Goal: Check status: Check status

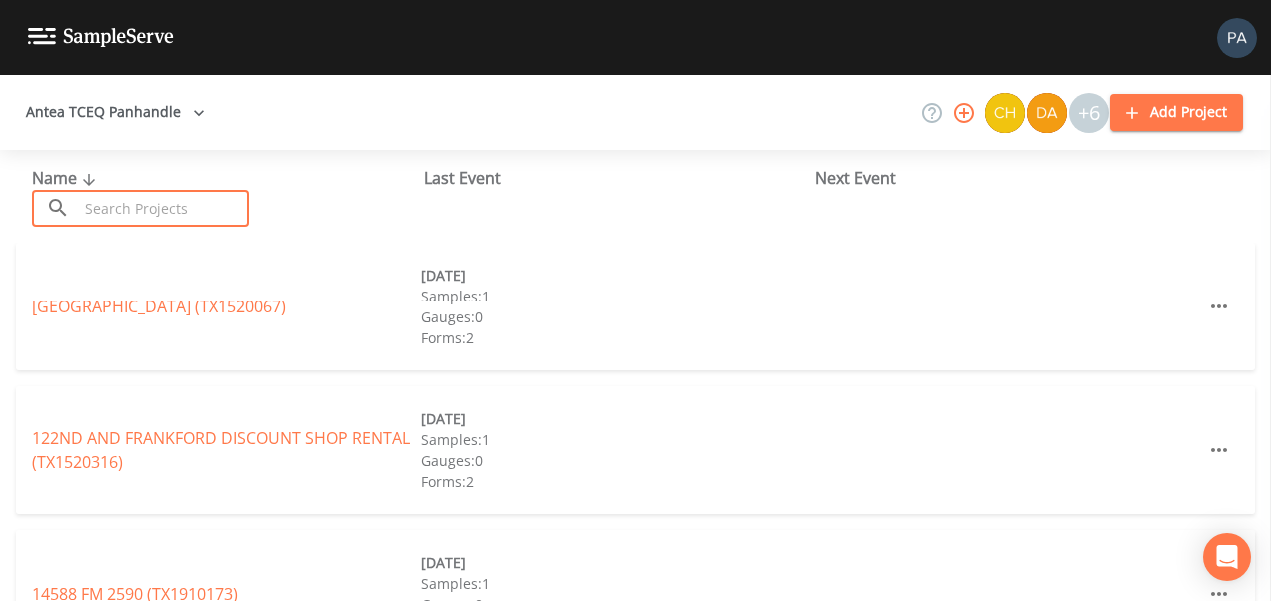
click at [186, 197] on input "text" at bounding box center [163, 208] width 171 height 37
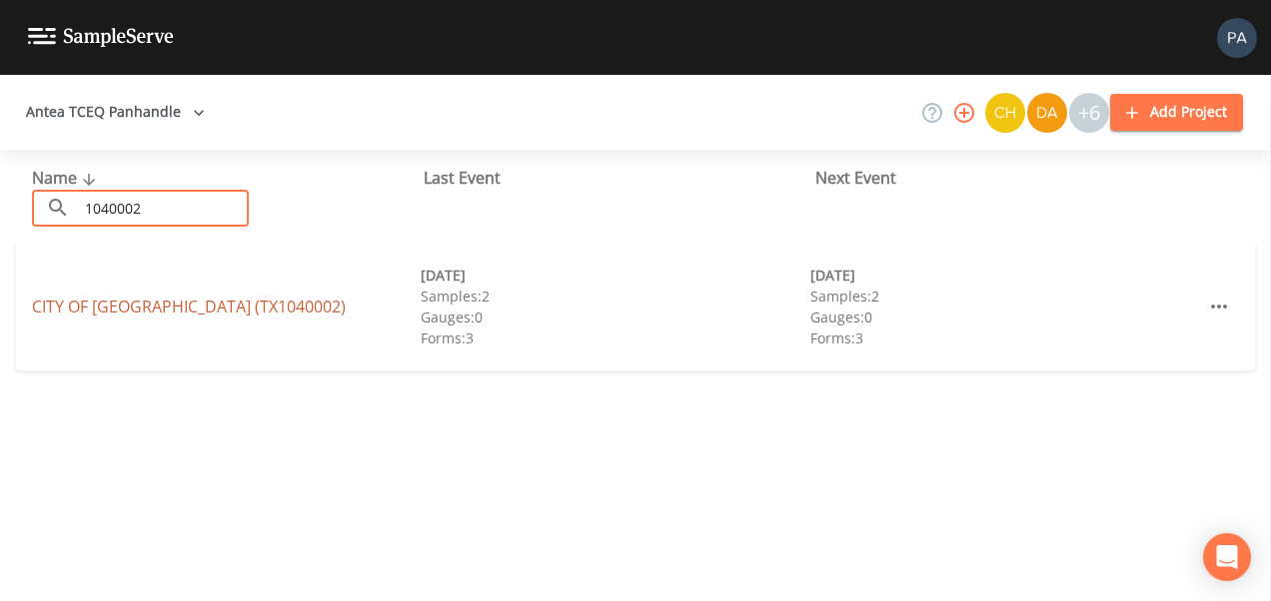
type input "1040002"
click at [200, 312] on link "CITY OF [GEOGRAPHIC_DATA] (TX1040002)" at bounding box center [189, 307] width 314 height 22
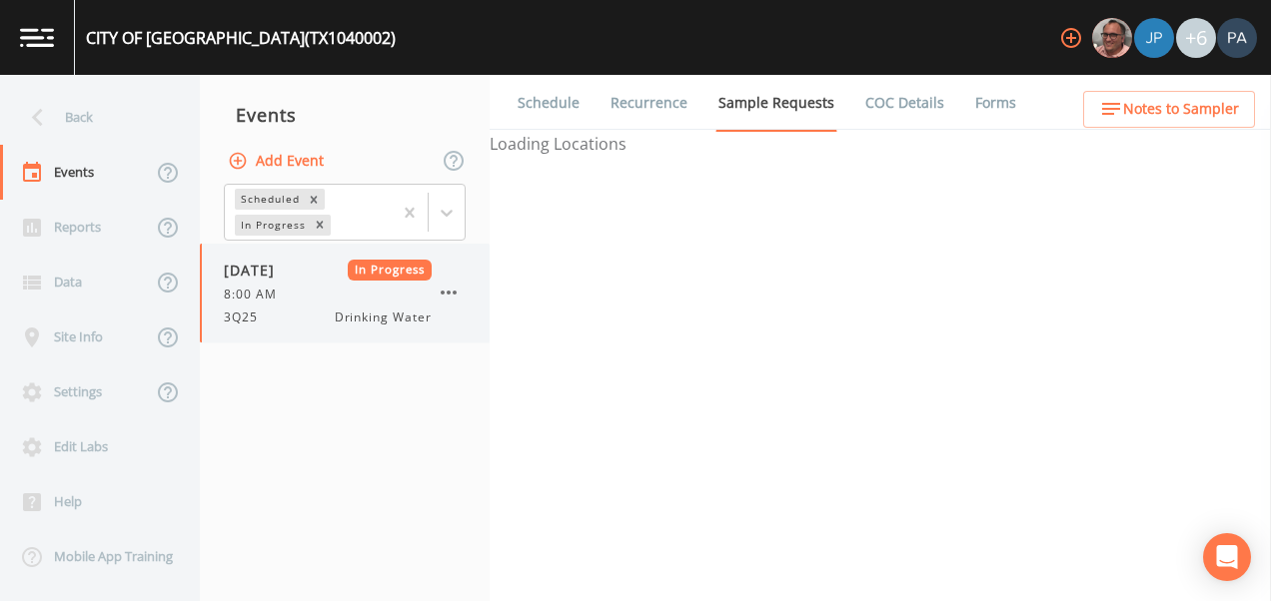
click at [376, 303] on div "8:00 AM" at bounding box center [328, 295] width 208 height 18
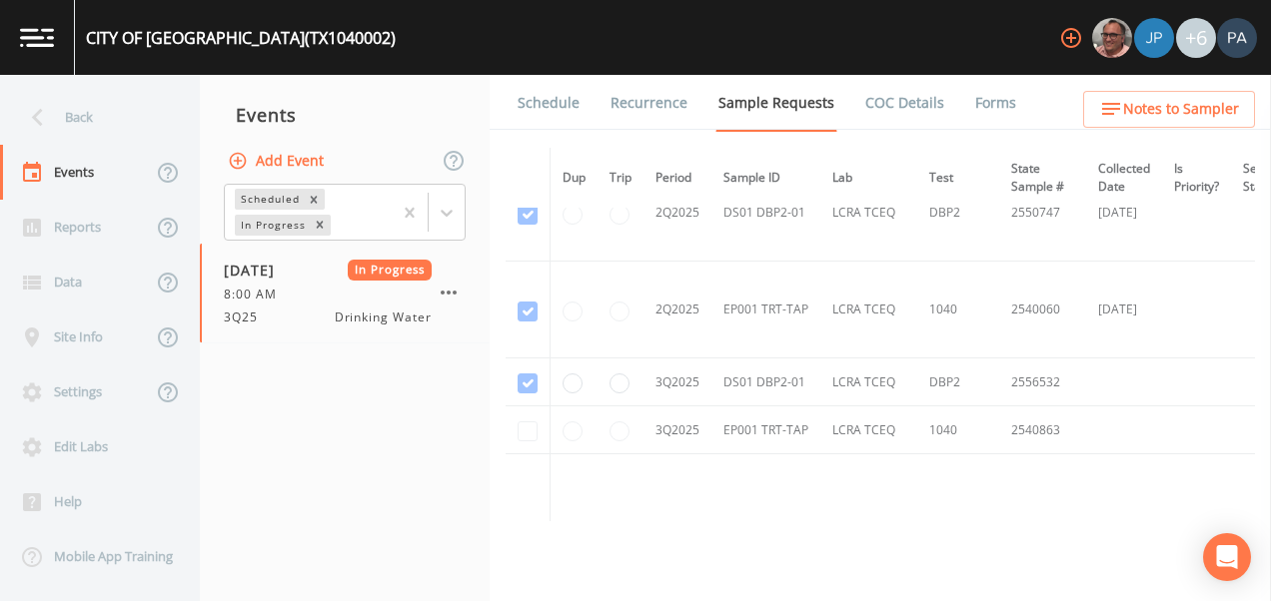
scroll to position [2220, 0]
click at [74, 128] on div "Back" at bounding box center [90, 117] width 180 height 55
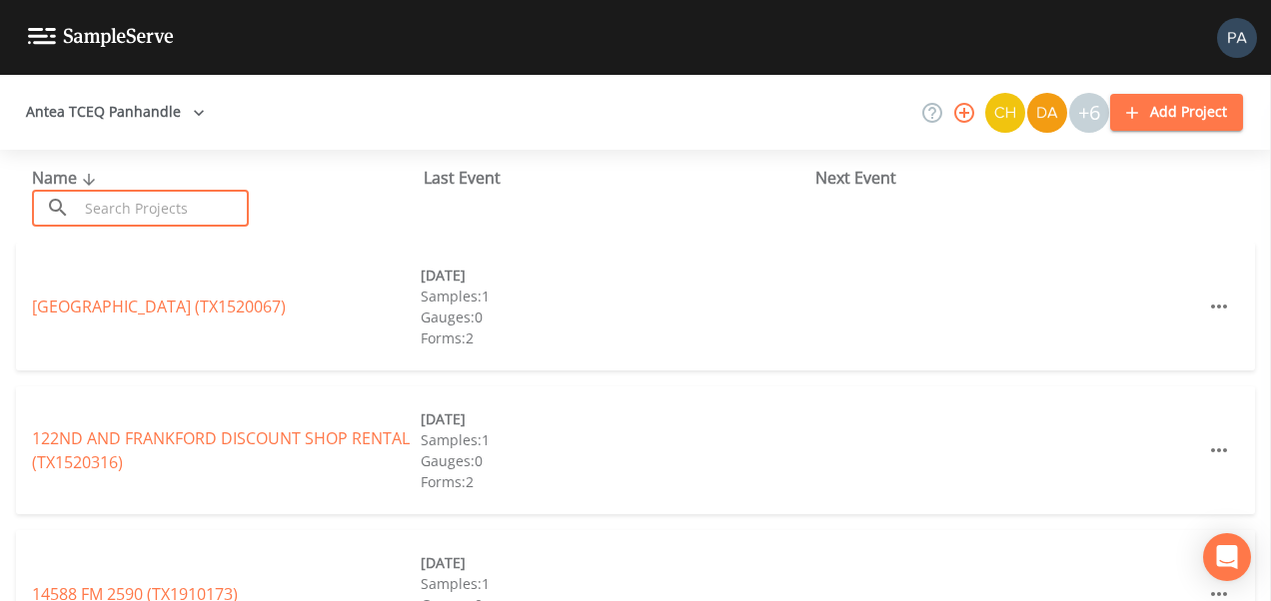
click at [133, 219] on input "text" at bounding box center [163, 208] width 171 height 37
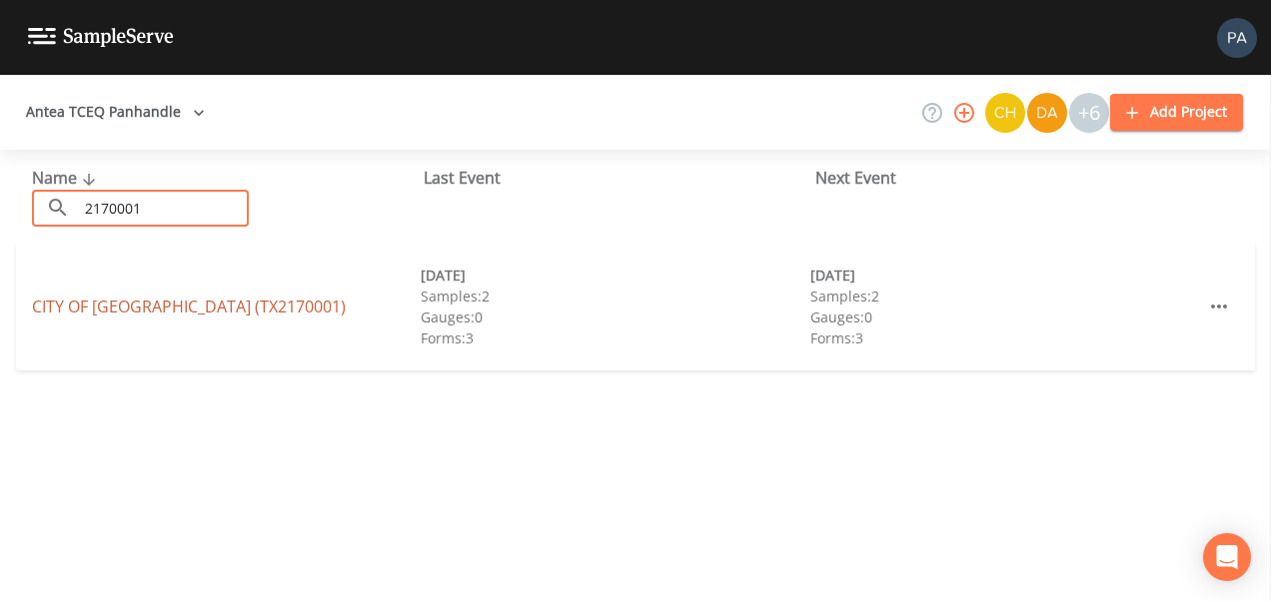
type input "2170001"
click at [234, 312] on link "CITY OF [GEOGRAPHIC_DATA] (TX2170001)" at bounding box center [189, 307] width 314 height 22
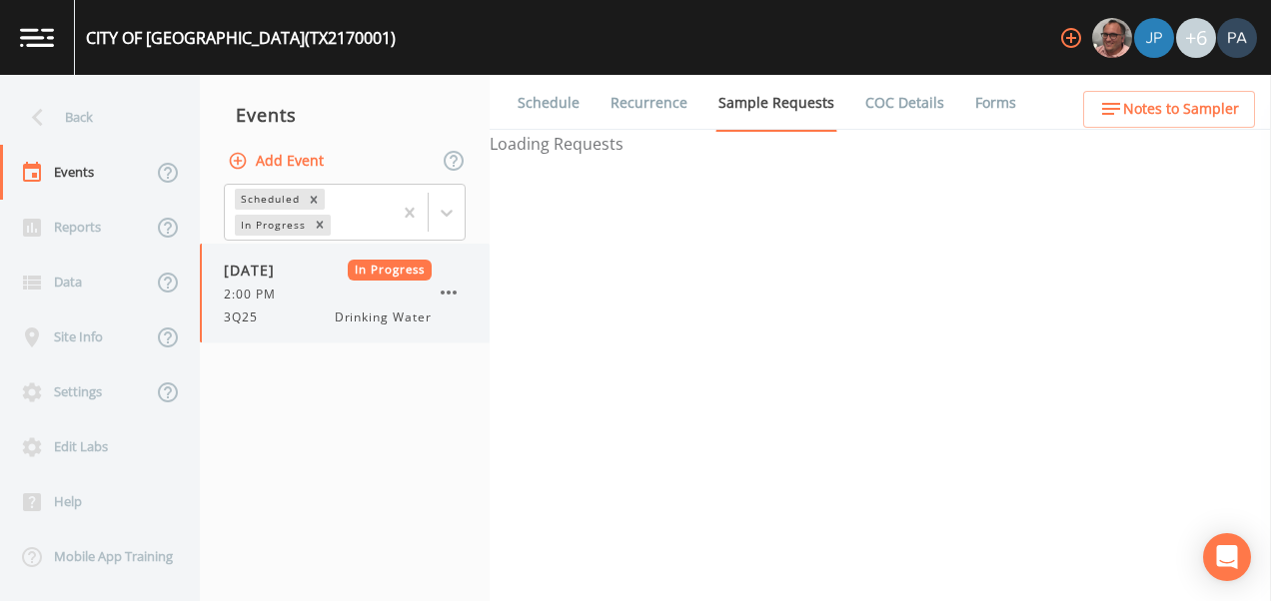
click at [362, 300] on div "2:00 PM" at bounding box center [328, 295] width 208 height 18
click at [370, 300] on div "2:00 PM" at bounding box center [328, 295] width 208 height 18
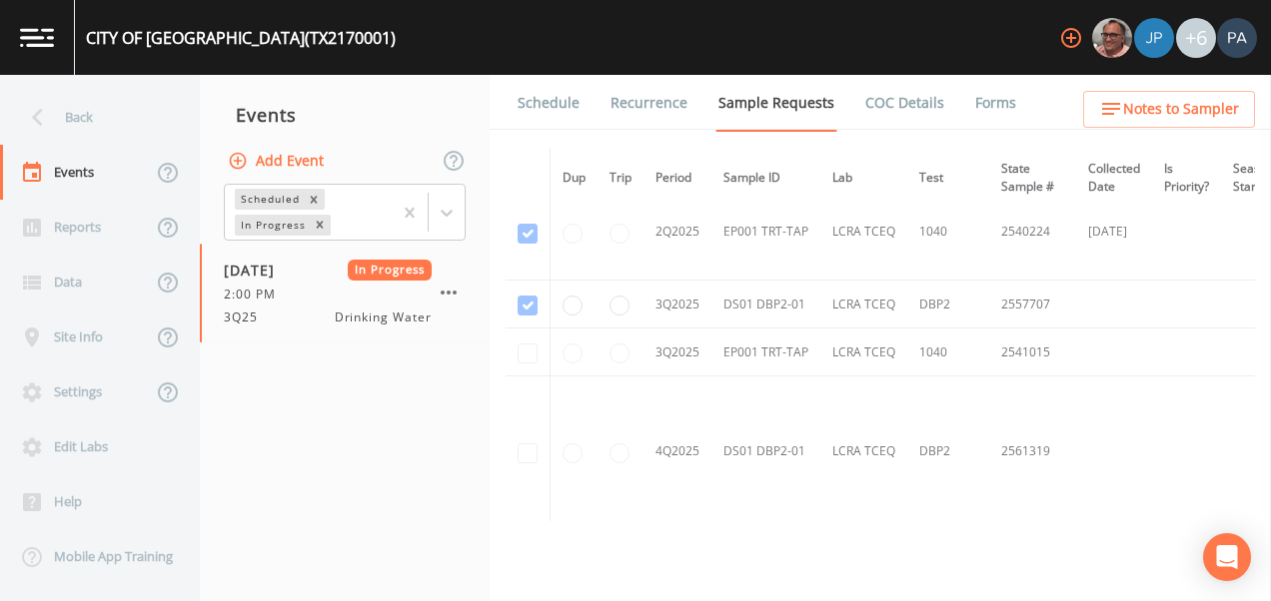
scroll to position [2398, 0]
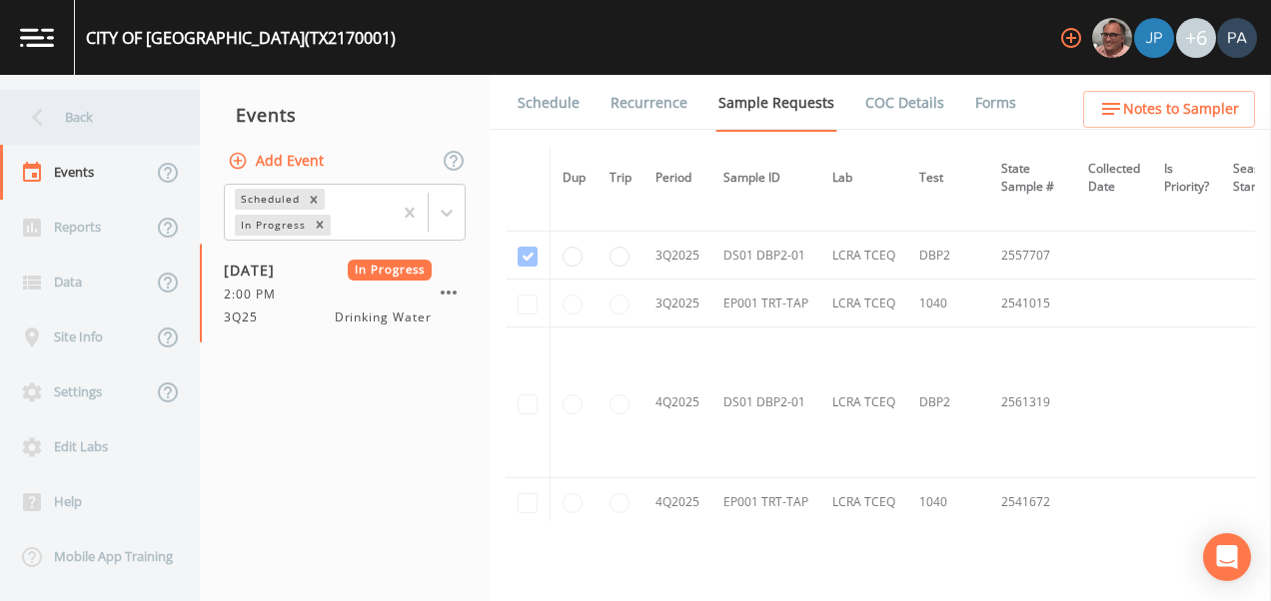
click at [89, 123] on div "Back" at bounding box center [90, 117] width 180 height 55
